Goal: Browse casually: Explore the website without a specific task or goal

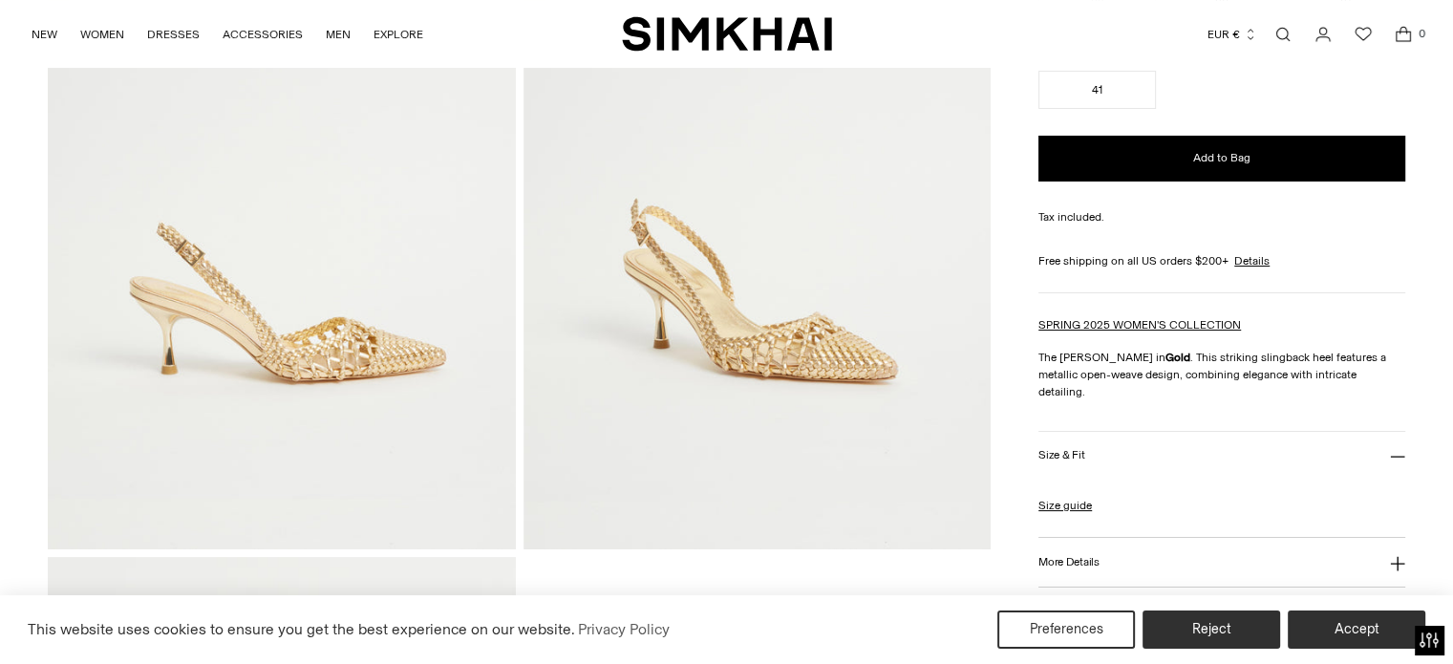
scroll to position [382, 0]
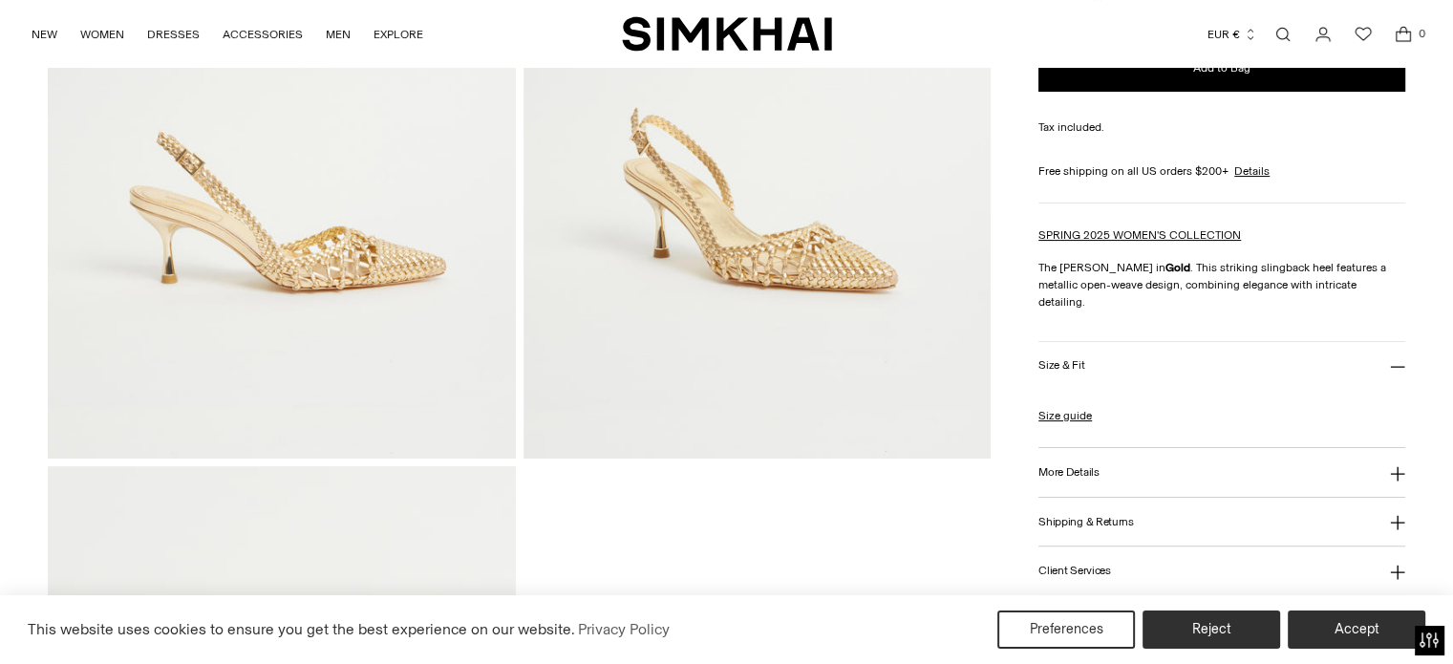
click at [791, 229] on img at bounding box center [757, 106] width 467 height 701
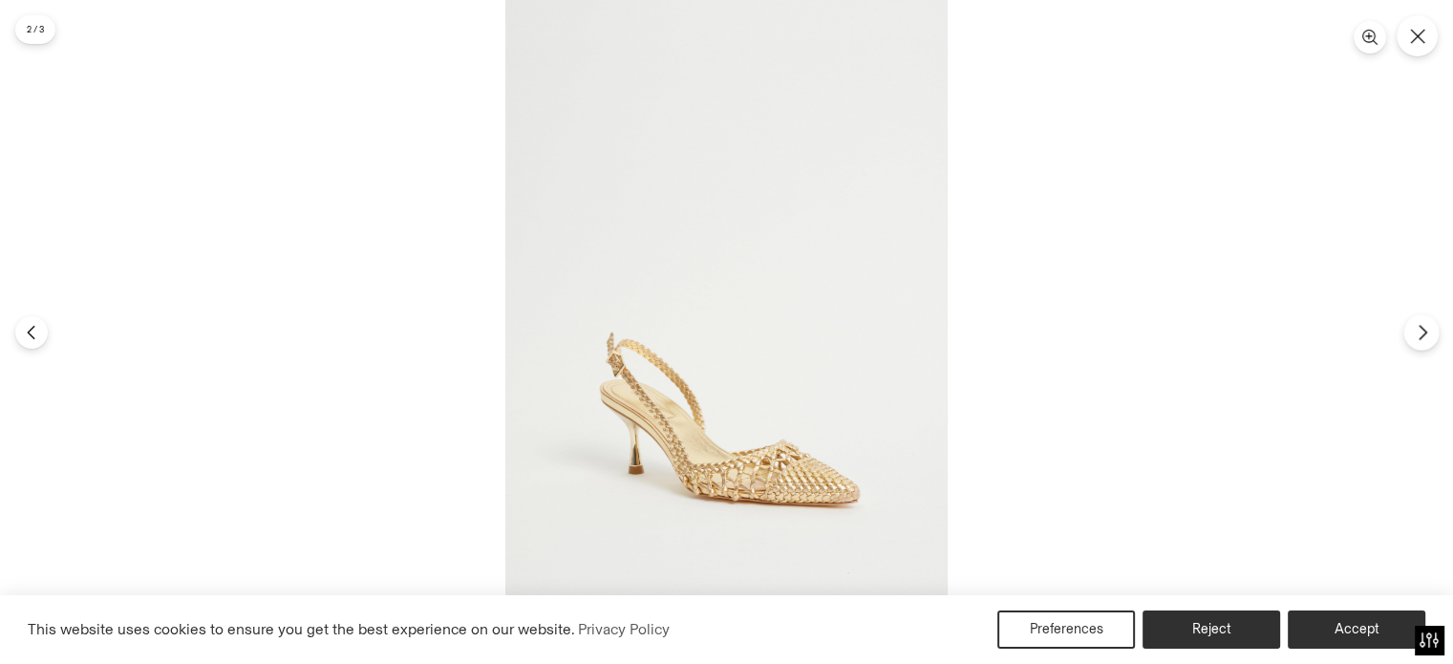
click at [1412, 336] on button "Next" at bounding box center [1421, 331] width 35 height 35
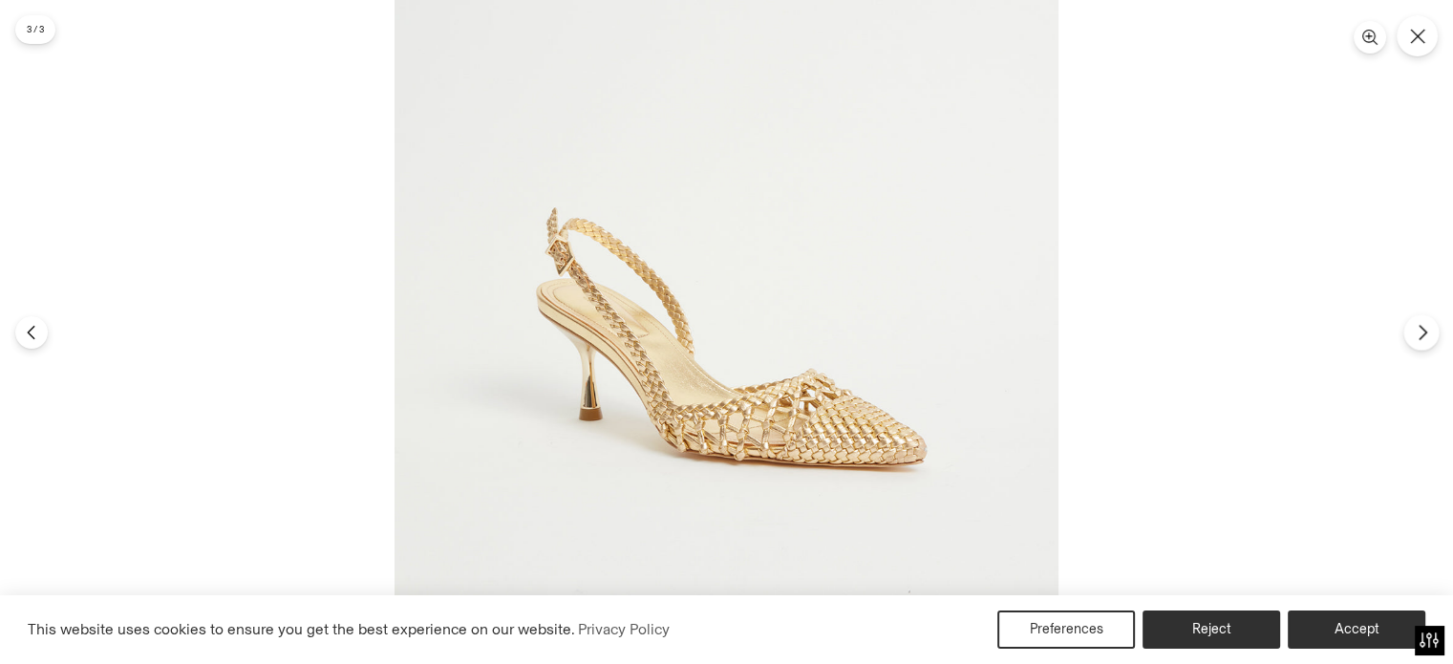
click at [1412, 336] on button "Next" at bounding box center [1421, 331] width 35 height 35
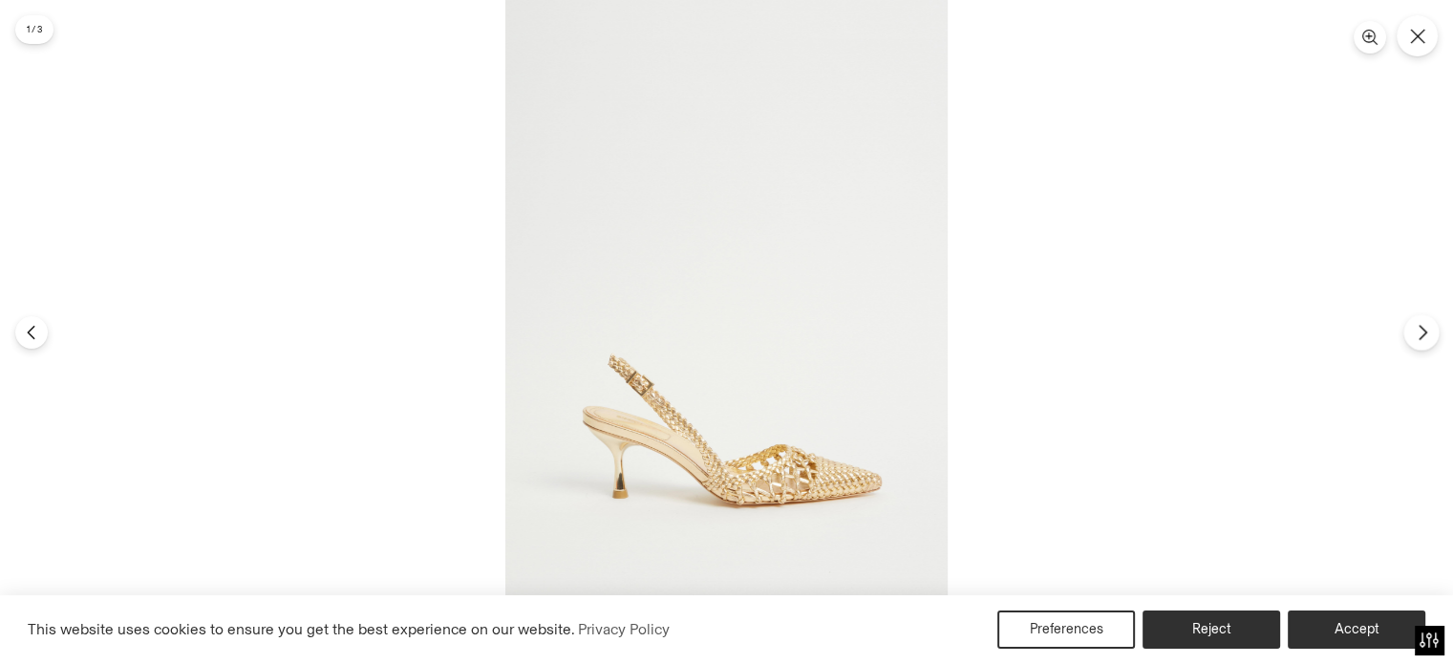
click at [1410, 336] on button "Next" at bounding box center [1421, 331] width 35 height 35
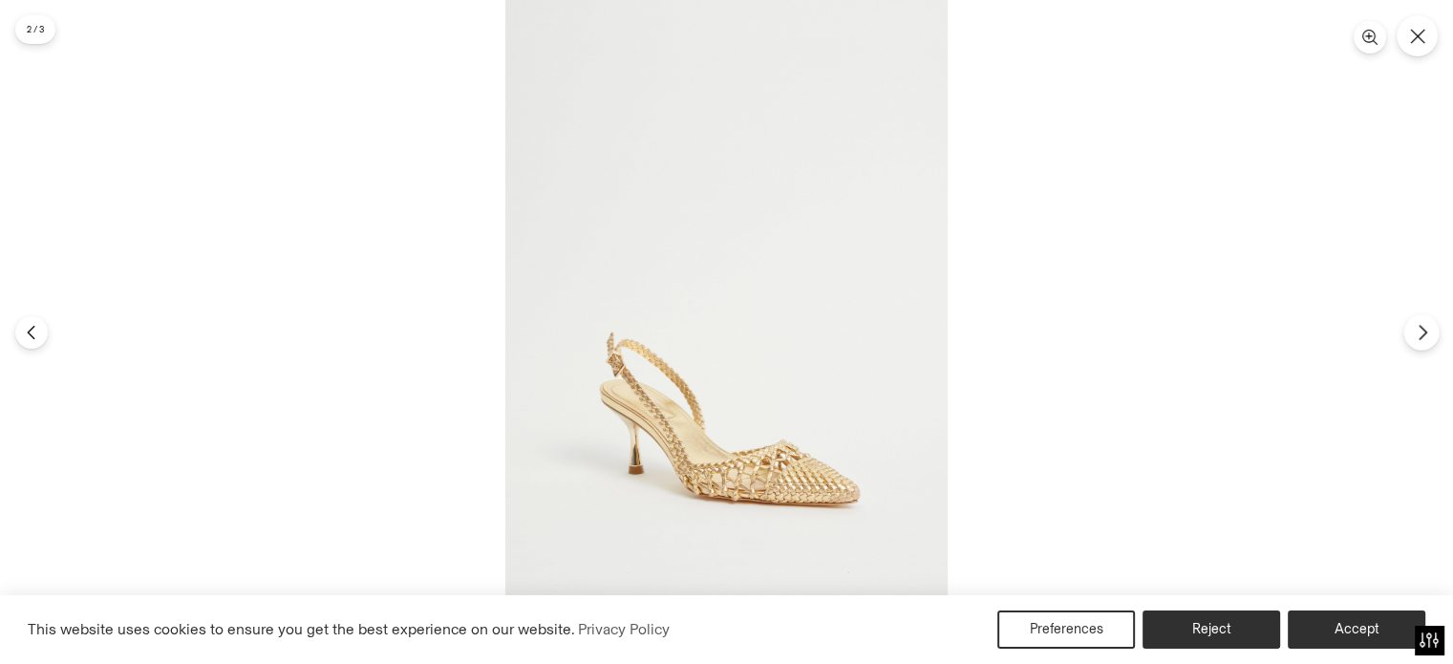
click at [1410, 336] on button "Next" at bounding box center [1421, 331] width 35 height 35
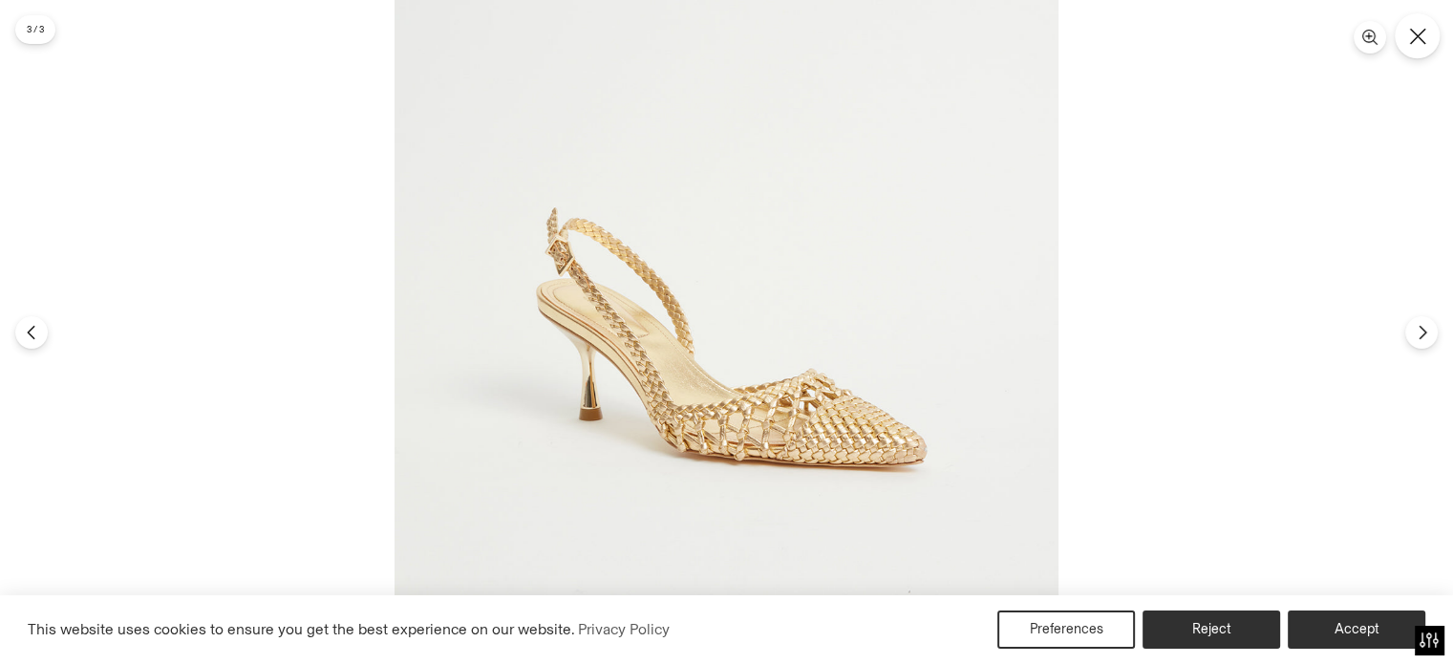
click at [1421, 35] on icon "Close" at bounding box center [1417, 36] width 17 height 17
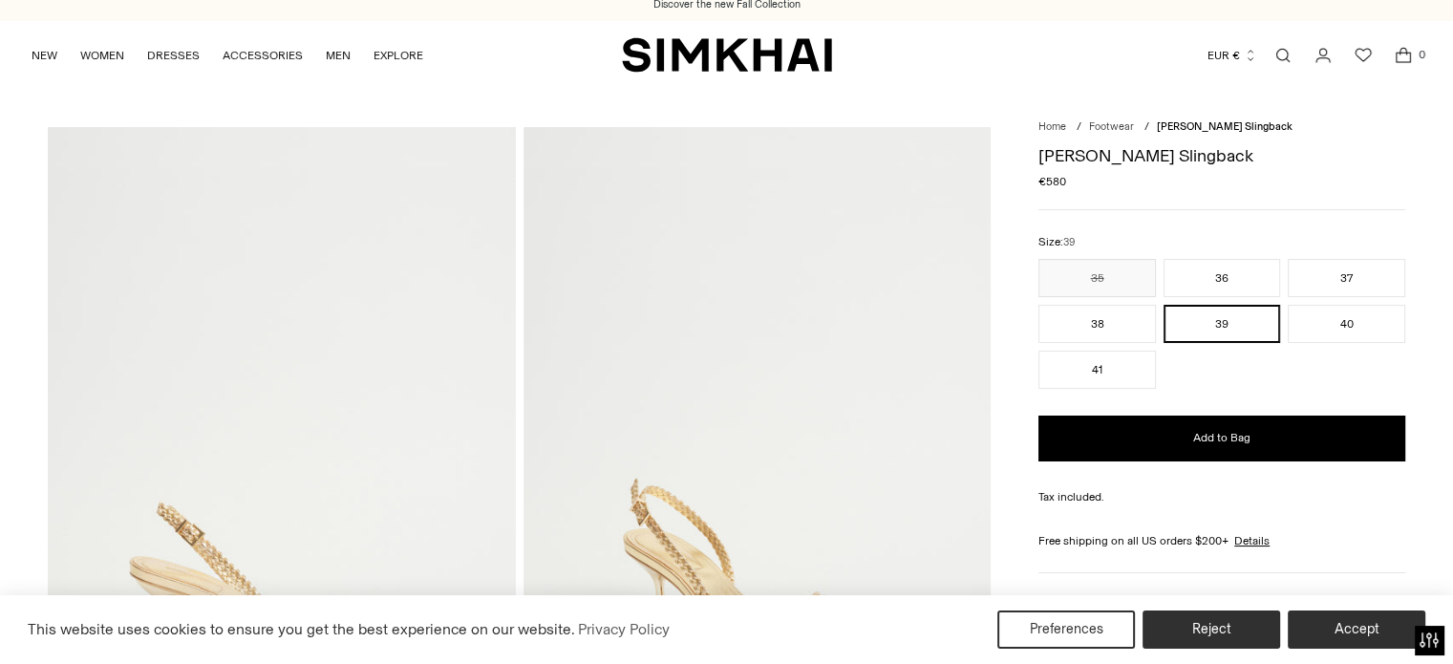
scroll to position [0, 0]
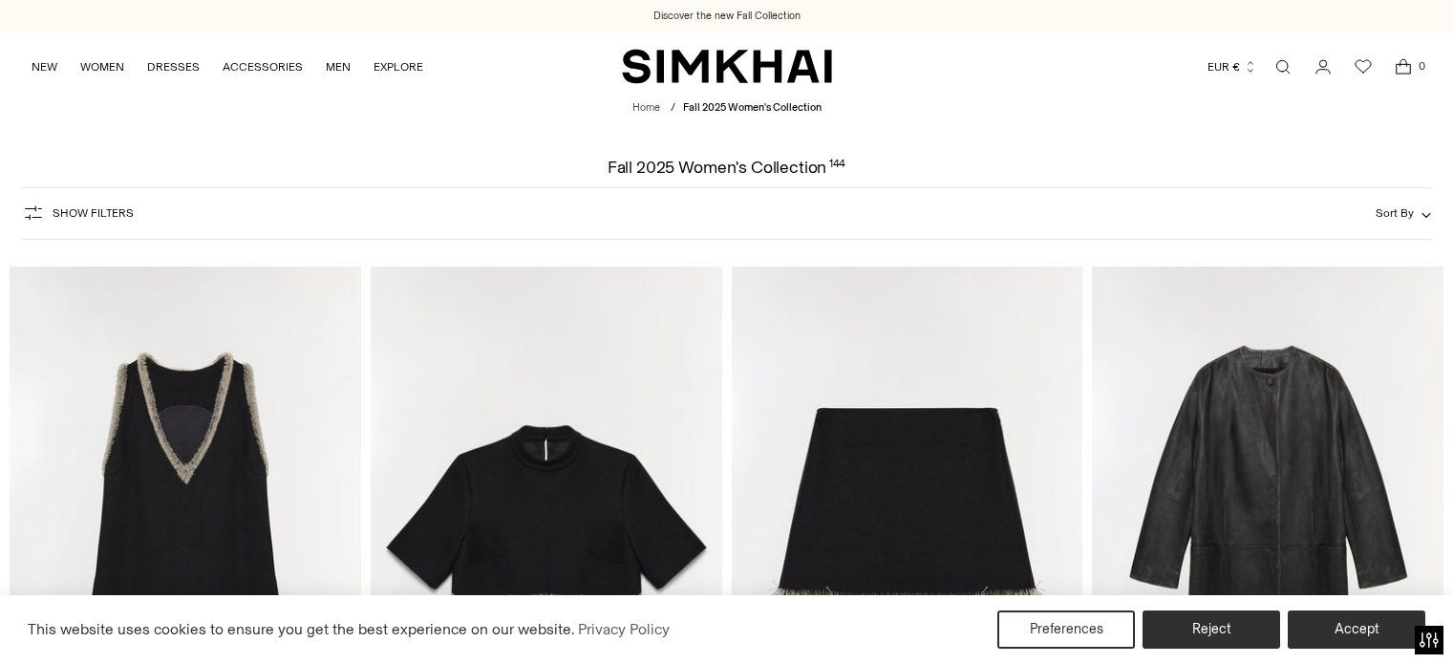
scroll to position [1529, 0]
